Goal: Task Accomplishment & Management: Manage account settings

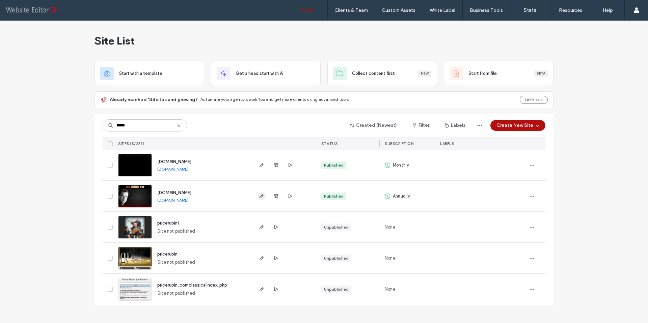
type input "*****"
click at [261, 196] on icon "button" at bounding box center [261, 196] width 5 height 5
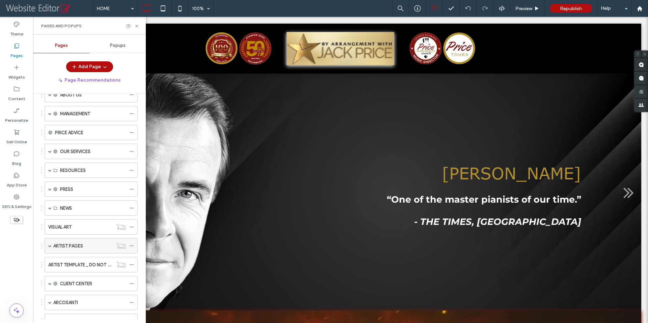
scroll to position [147, 0]
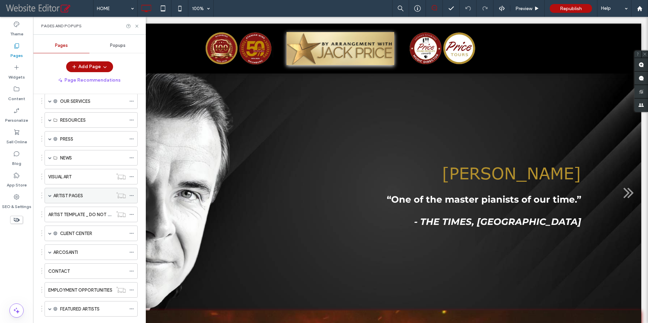
click at [49, 197] on span at bounding box center [49, 195] width 3 height 15
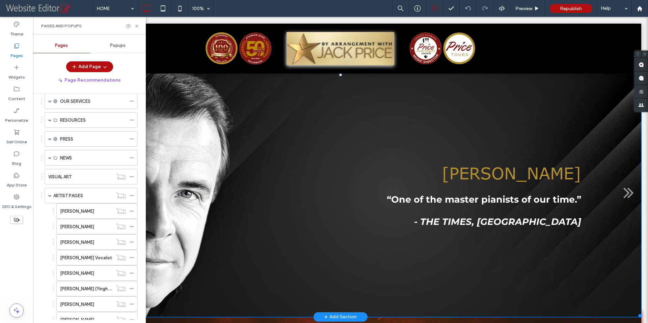
scroll to position [2913, 0]
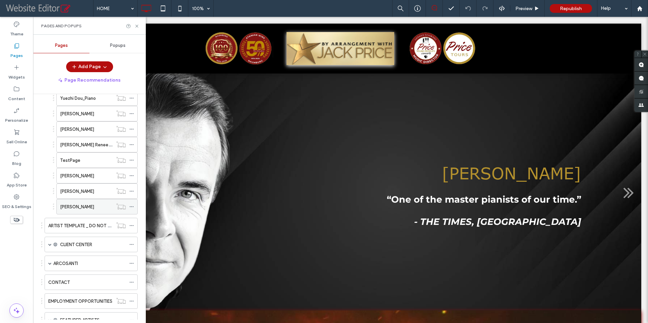
click at [105, 211] on div "[PERSON_NAME]" at bounding box center [86, 206] width 53 height 15
click at [137, 26] on use at bounding box center [136, 26] width 3 height 3
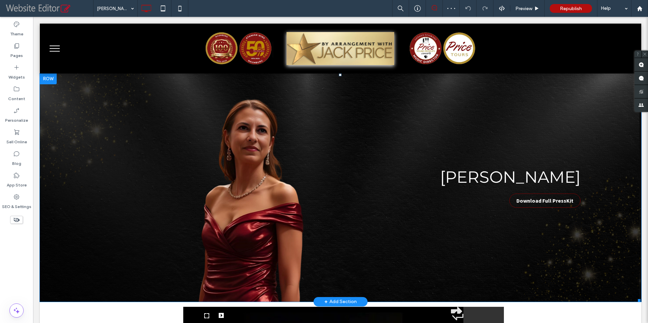
click at [173, 166] on link at bounding box center [340, 188] width 600 height 228
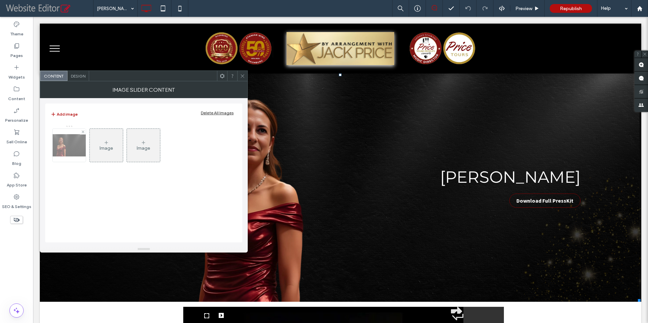
click at [72, 144] on img at bounding box center [69, 145] width 54 height 22
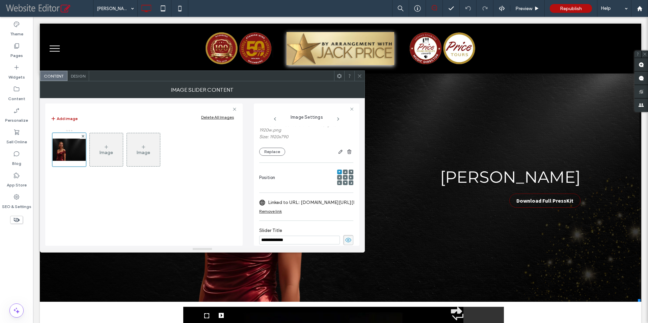
scroll to position [7, 0]
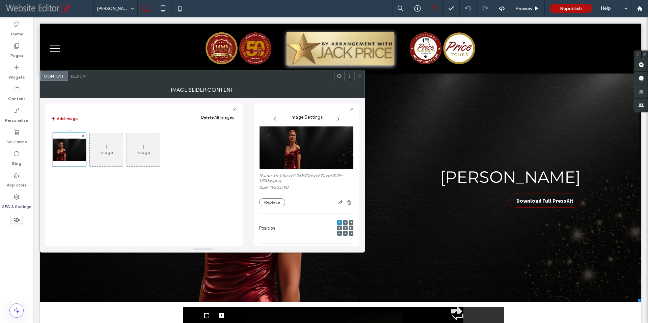
click at [274, 176] on label "Name: Untitled+%281920+x+790+px%29-1920w.png" at bounding box center [306, 179] width 94 height 12
drag, startPoint x: 274, startPoint y: 176, endPoint x: 289, endPoint y: 176, distance: 14.8
click at [289, 176] on label "Name: Untitled+%281920+x+790+px%29-1920w.png" at bounding box center [306, 179] width 94 height 12
copy label "Untitled"
click at [15, 92] on label "Content" at bounding box center [16, 96] width 17 height 9
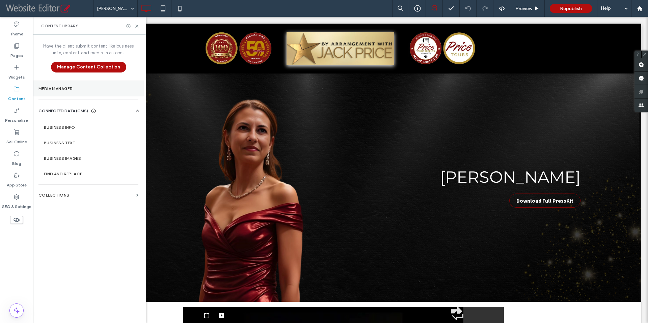
click at [73, 87] on label "Media Manager" at bounding box center [88, 88] width 100 height 5
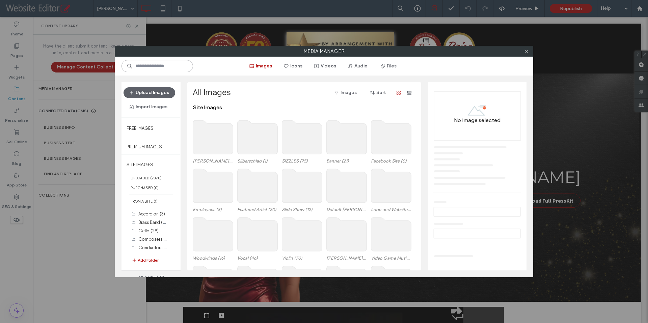
click at [152, 67] on input at bounding box center [157, 66] width 72 height 12
paste input "********"
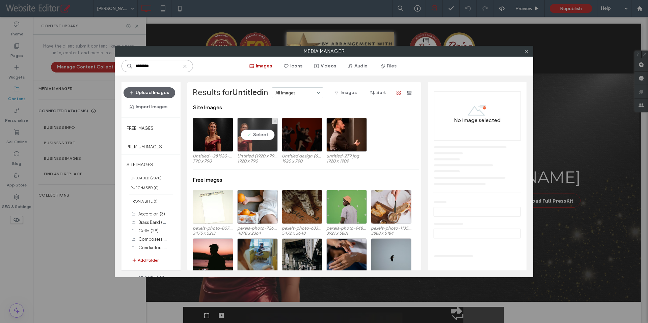
type input "********"
click at [265, 137] on div "Select" at bounding box center [257, 135] width 40 height 34
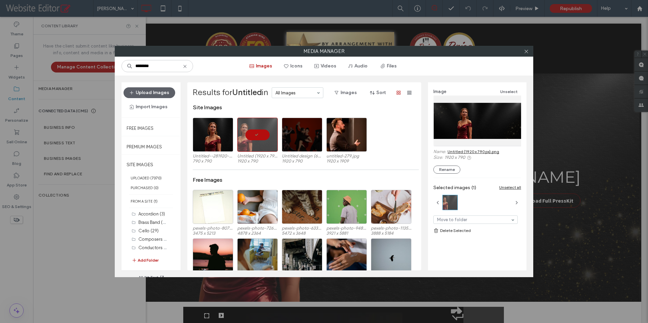
click at [468, 150] on link "Untitled (1920 x 790 px).png" at bounding box center [473, 151] width 52 height 5
